Goal: Task Accomplishment & Management: Manage account settings

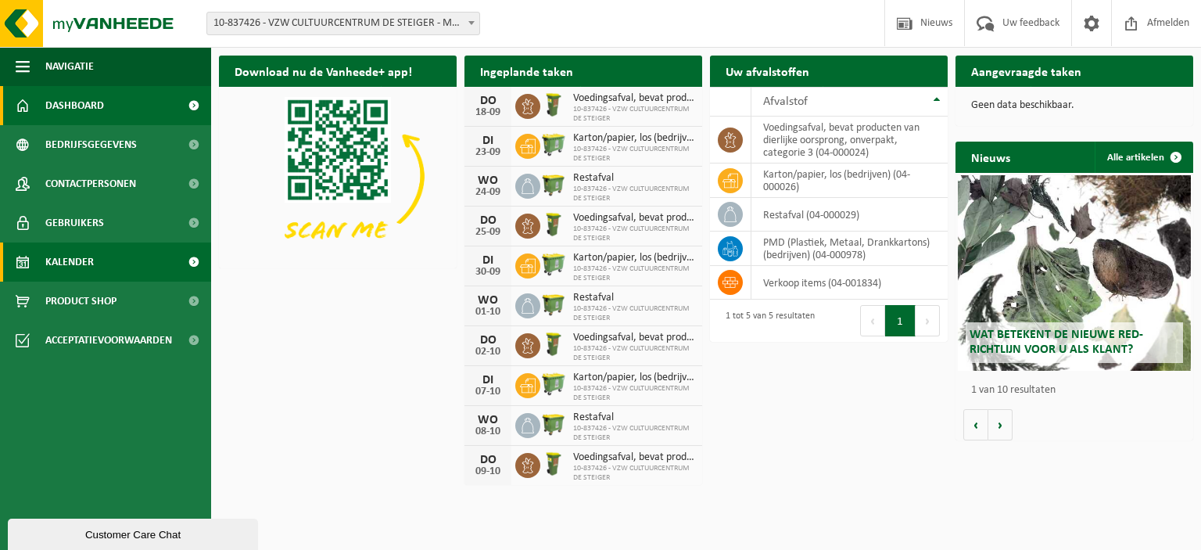
click at [98, 256] on link "Kalender" at bounding box center [105, 261] width 211 height 39
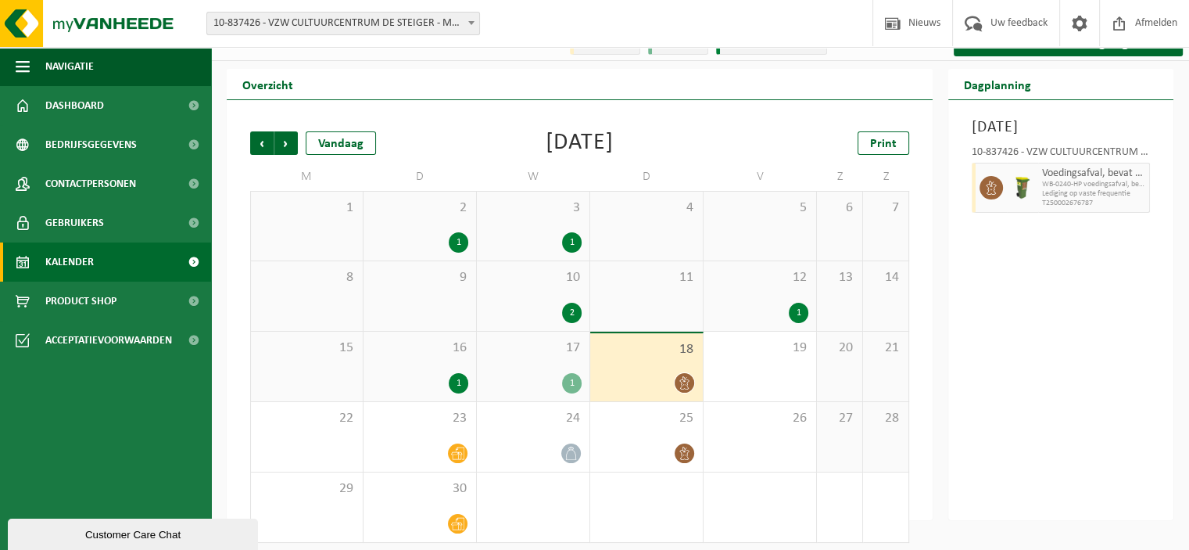
scroll to position [30, 0]
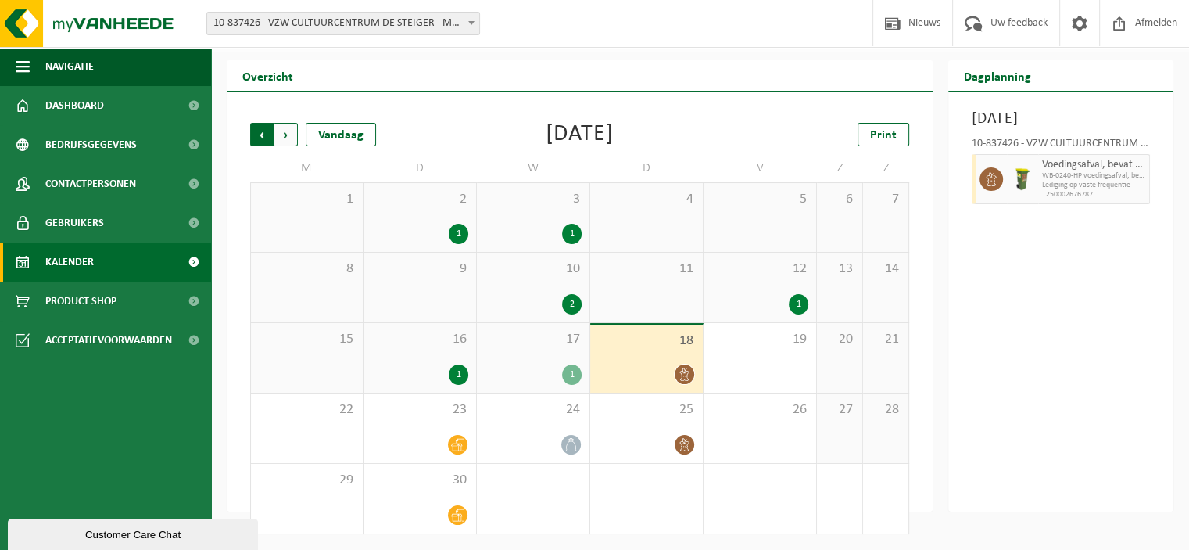
click at [288, 137] on span "Volgende" at bounding box center [285, 134] width 23 height 23
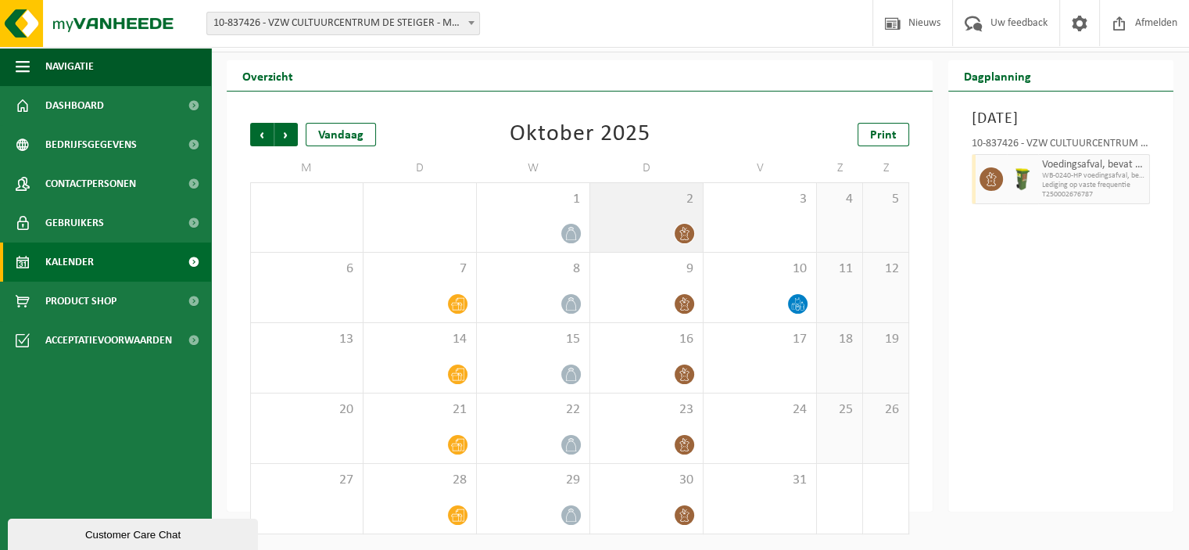
click at [667, 227] on div at bounding box center [646, 233] width 97 height 21
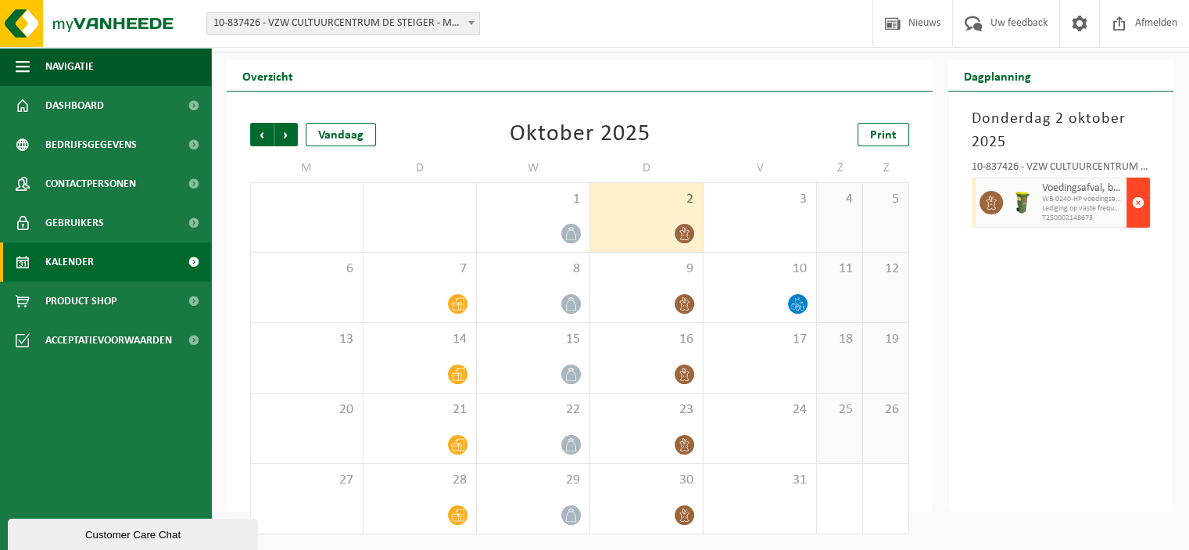
click at [1136, 202] on span "button" at bounding box center [1138, 202] width 13 height 31
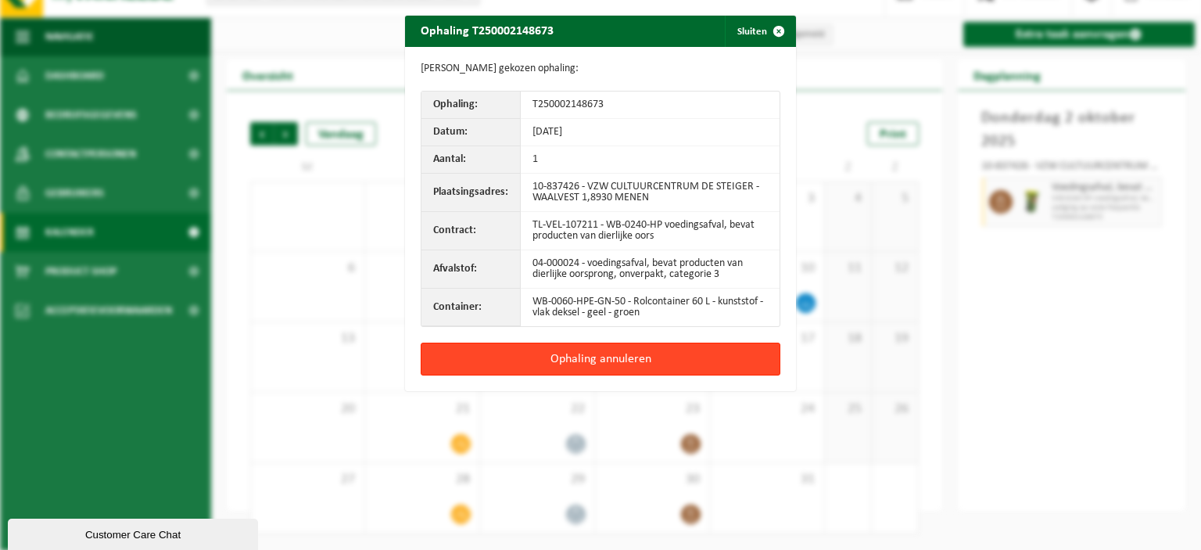
click at [594, 359] on button "Ophaling annuleren" at bounding box center [601, 358] width 360 height 33
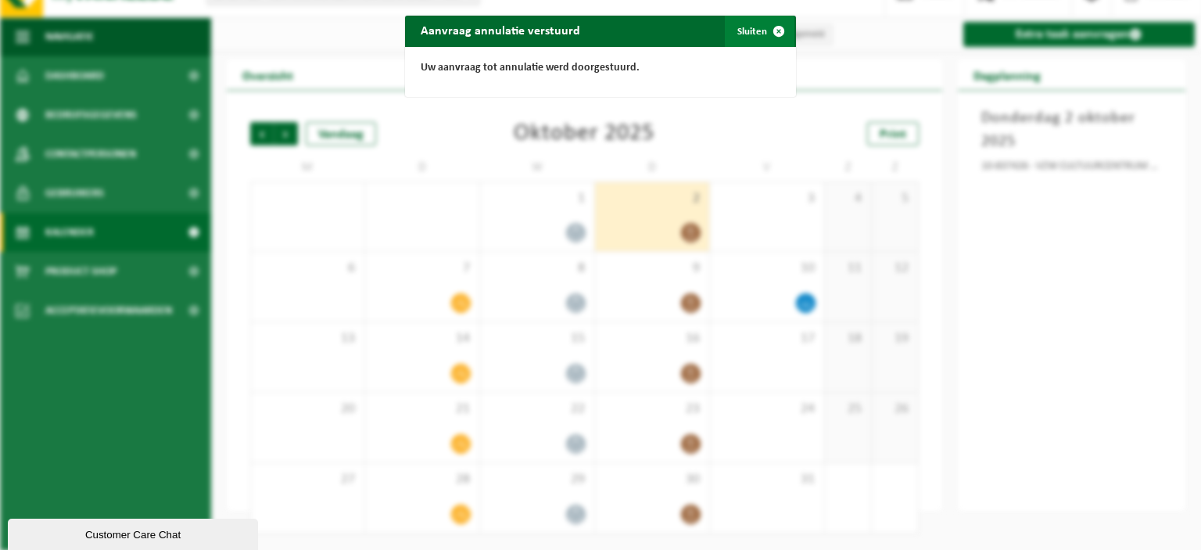
click at [746, 30] on button "Sluiten" at bounding box center [760, 31] width 70 height 31
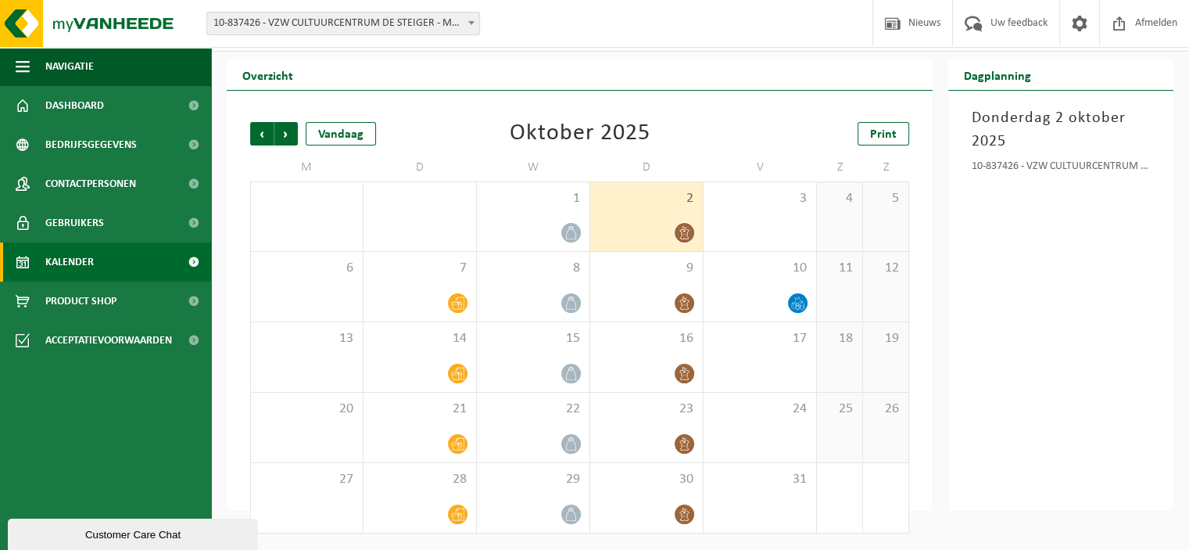
scroll to position [30, 0]
click at [658, 366] on div at bounding box center [646, 372] width 97 height 21
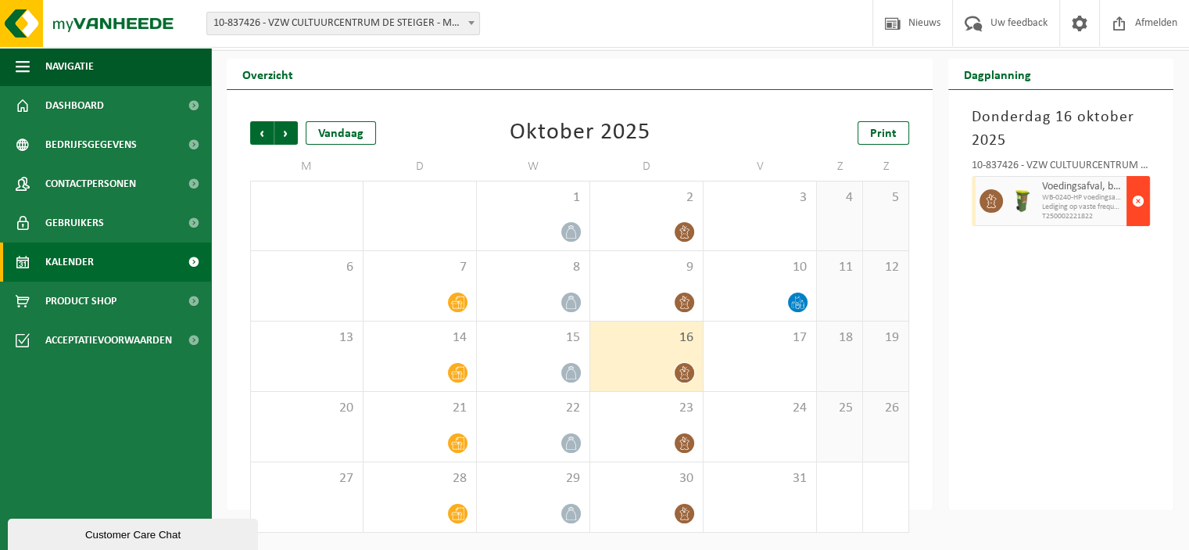
click at [1139, 199] on span "button" at bounding box center [1138, 200] width 13 height 31
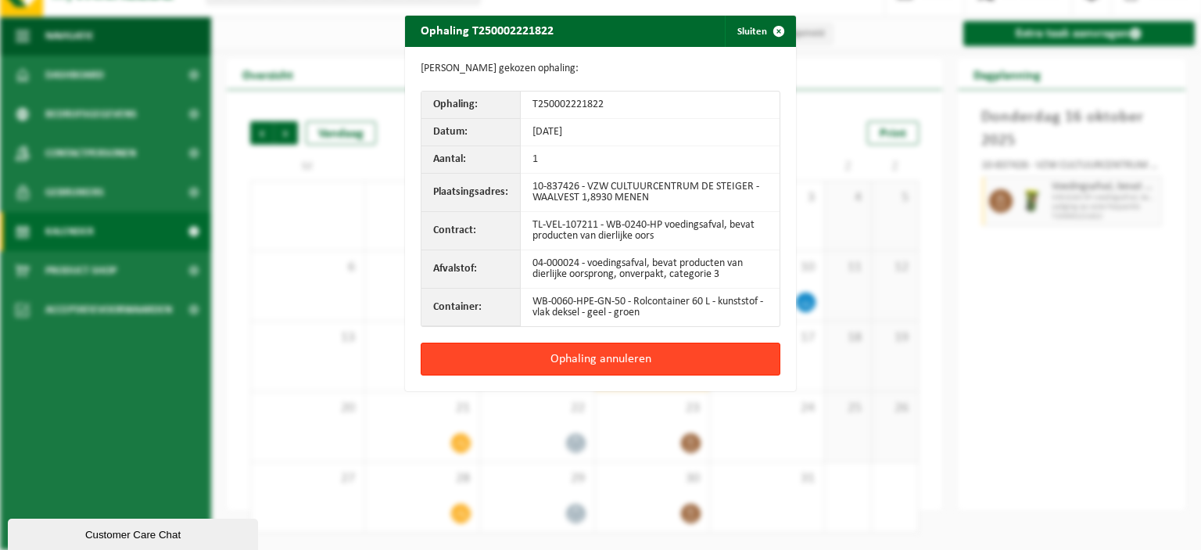
click at [587, 363] on button "Ophaling annuleren" at bounding box center [601, 358] width 360 height 33
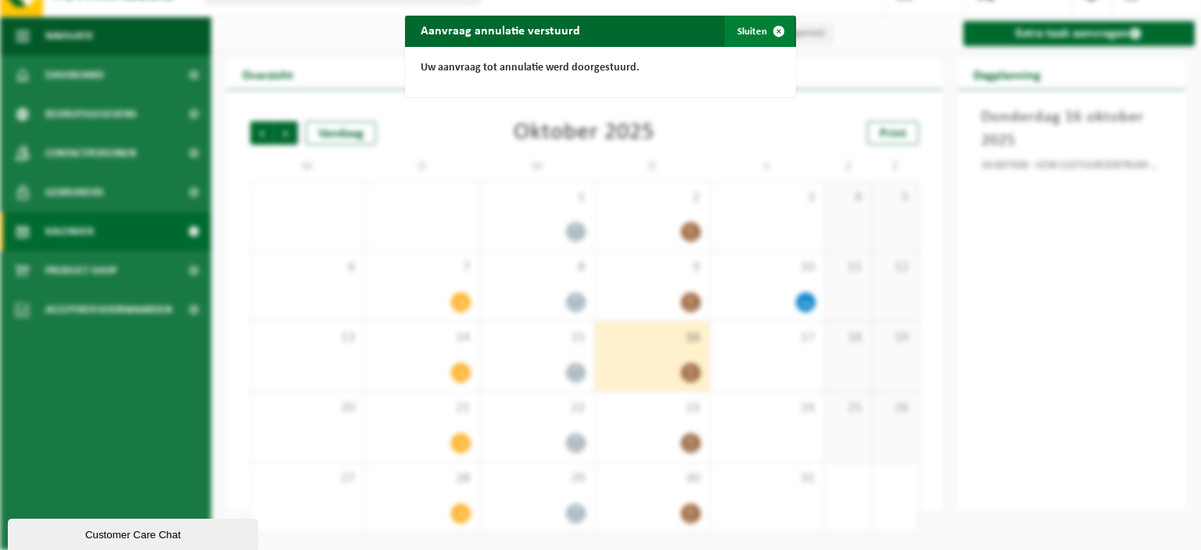
click at [750, 31] on button "Sluiten" at bounding box center [760, 31] width 70 height 31
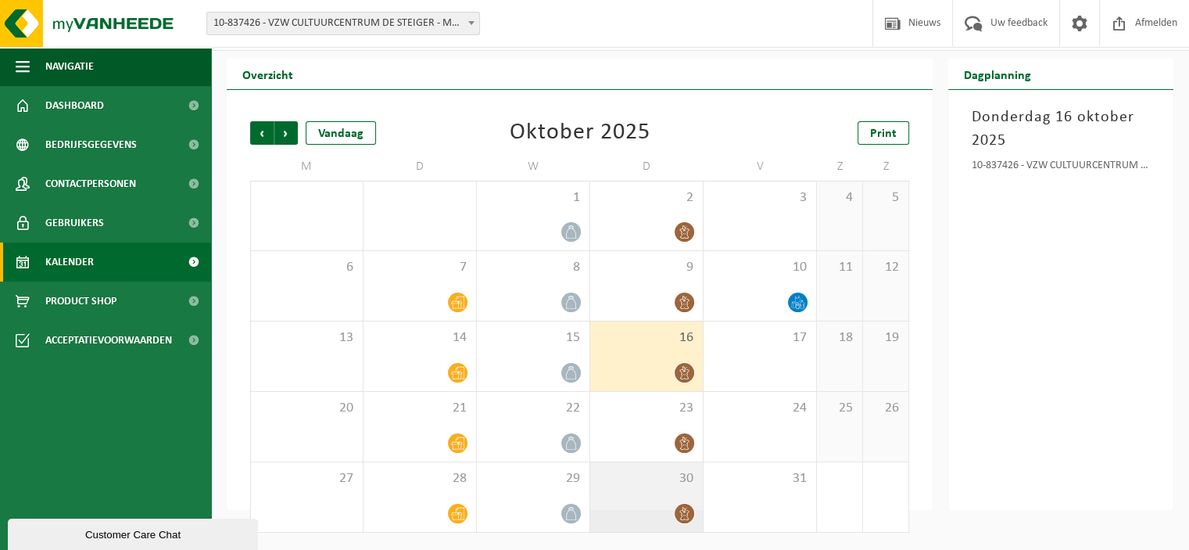
click at [647, 509] on div at bounding box center [646, 513] width 97 height 21
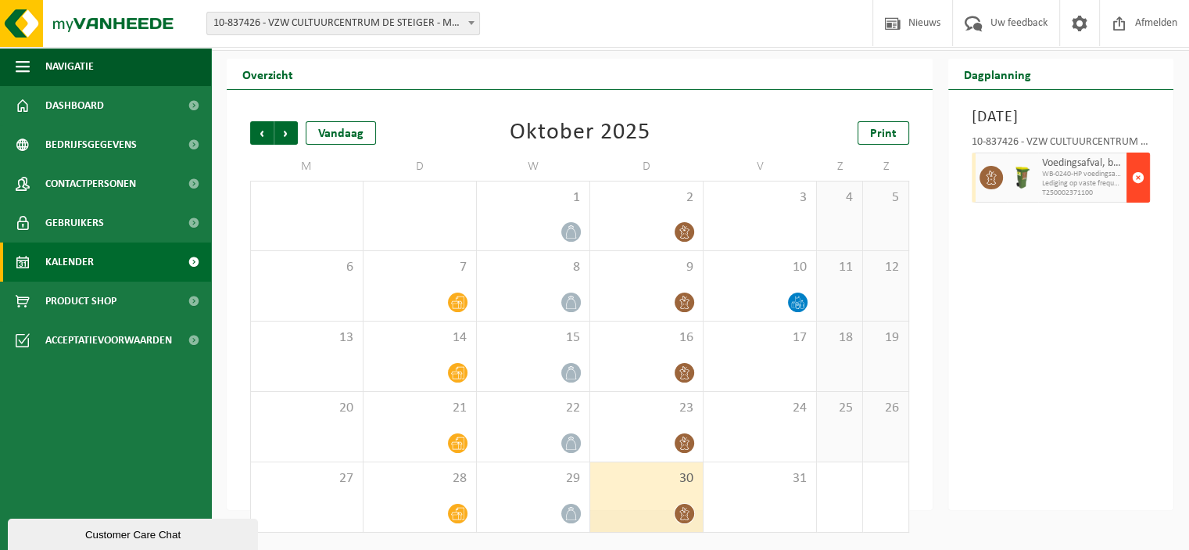
click at [1138, 193] on span "button" at bounding box center [1138, 177] width 13 height 31
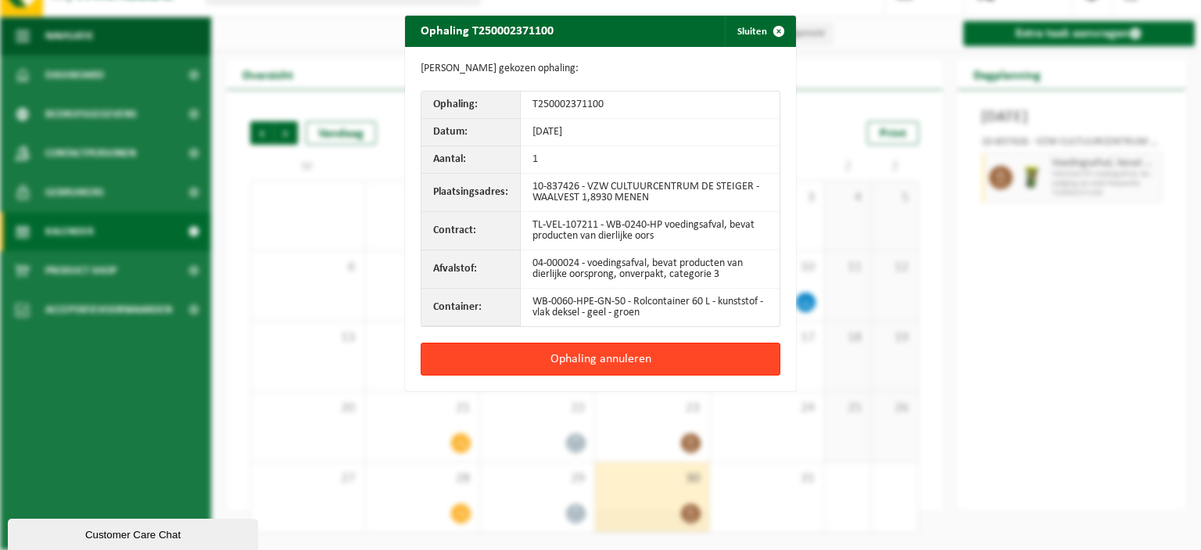
click at [628, 355] on button "Ophaling annuleren" at bounding box center [601, 358] width 360 height 33
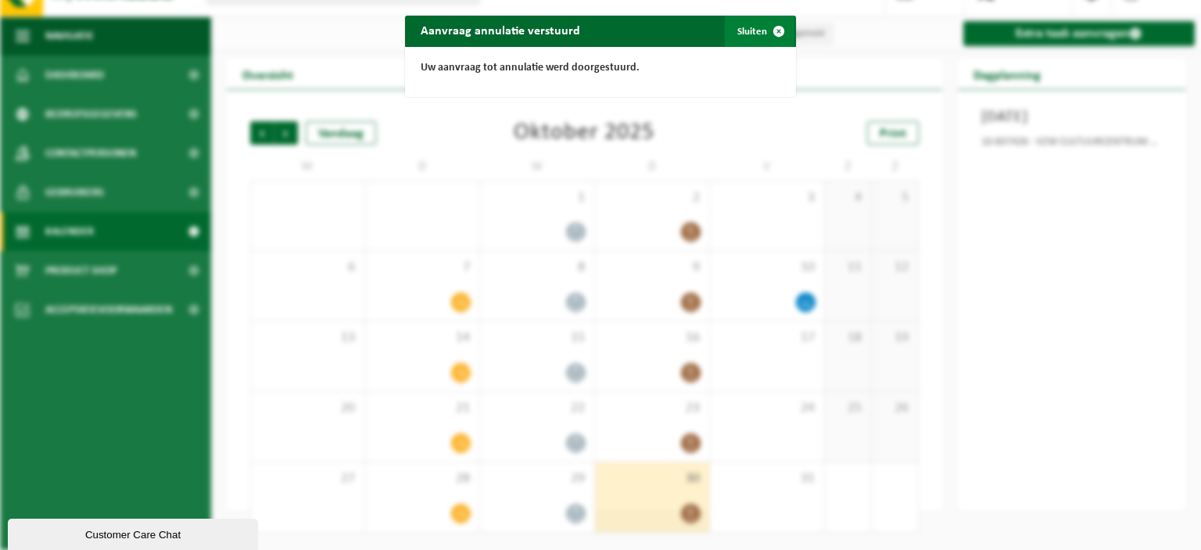
click at [750, 31] on button "Sluiten" at bounding box center [760, 31] width 70 height 31
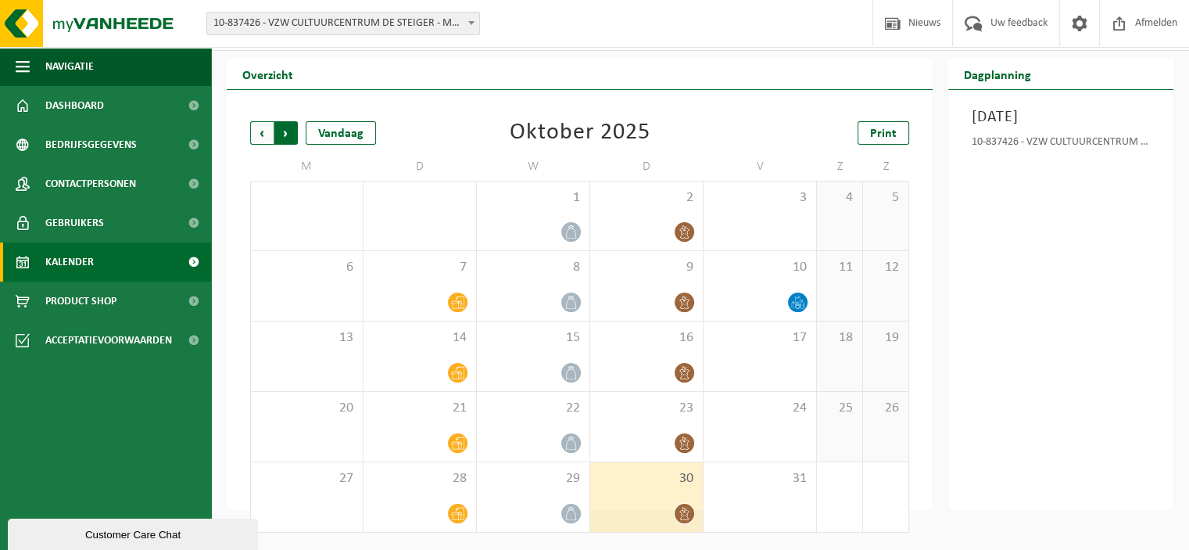
click at [265, 124] on span "Vorige" at bounding box center [261, 132] width 23 height 23
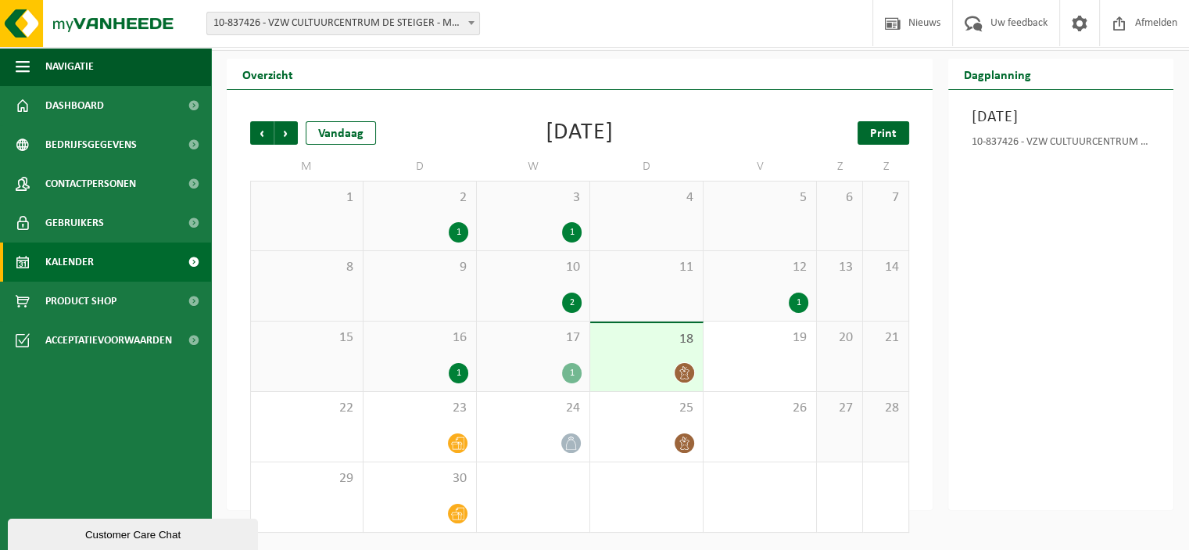
click at [894, 131] on span "Print" at bounding box center [883, 133] width 27 height 13
click at [876, 137] on span "Print" at bounding box center [883, 133] width 27 height 13
click at [279, 138] on span "Volgende" at bounding box center [285, 132] width 23 height 23
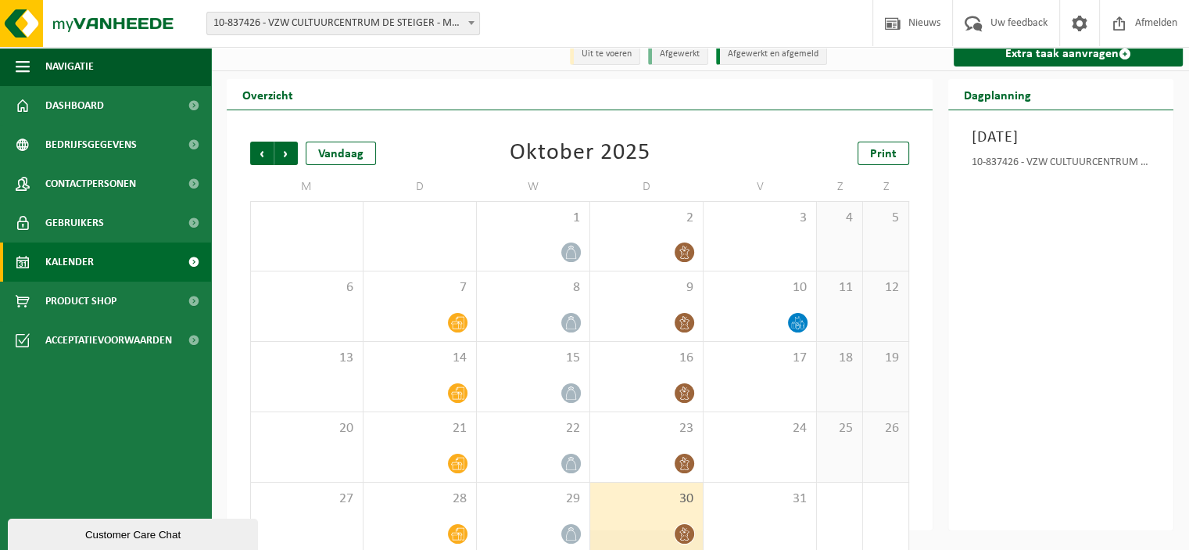
scroll to position [0, 0]
